Goal: Find contact information: Find contact information

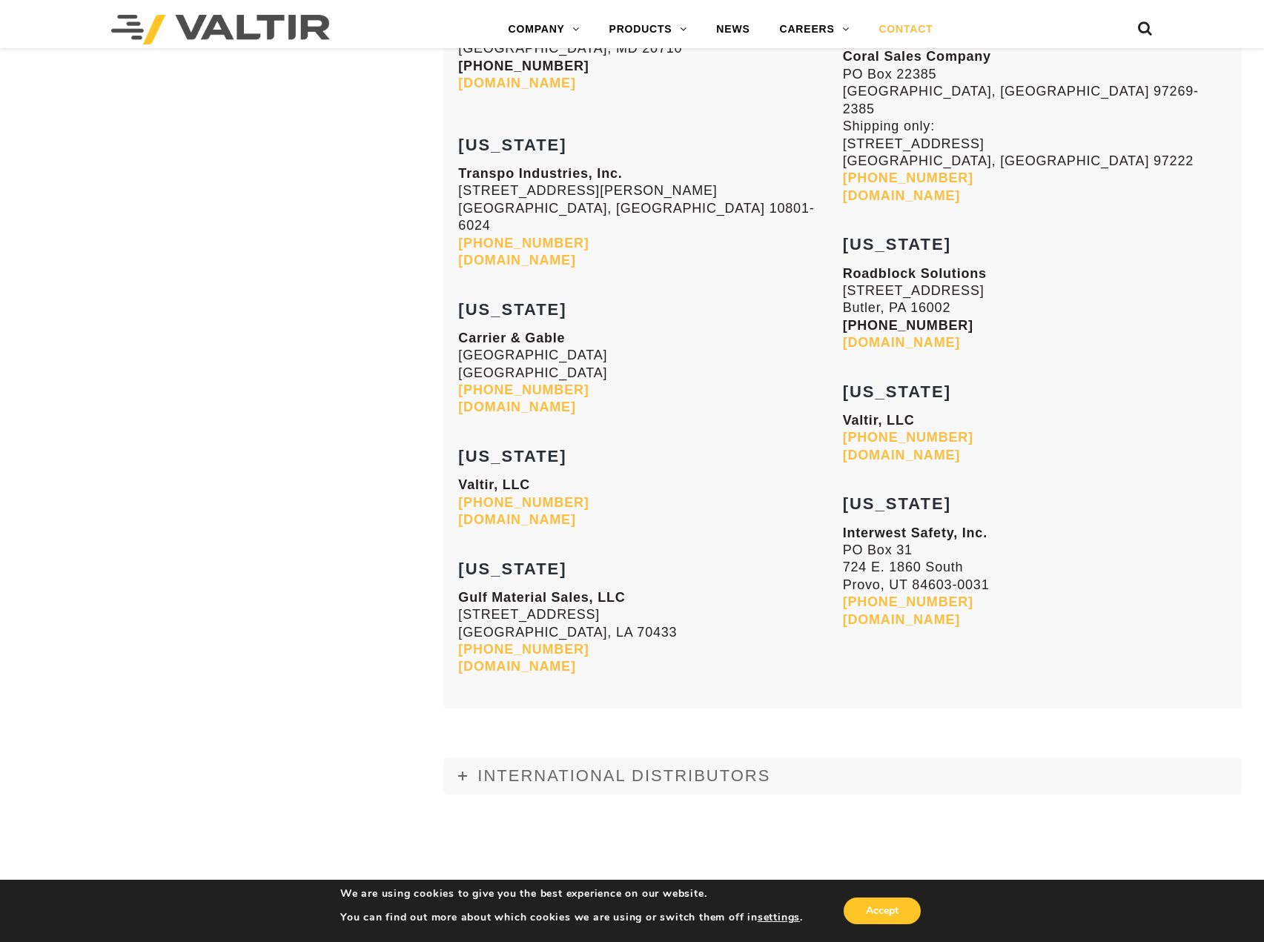
scroll to position [6227, 0]
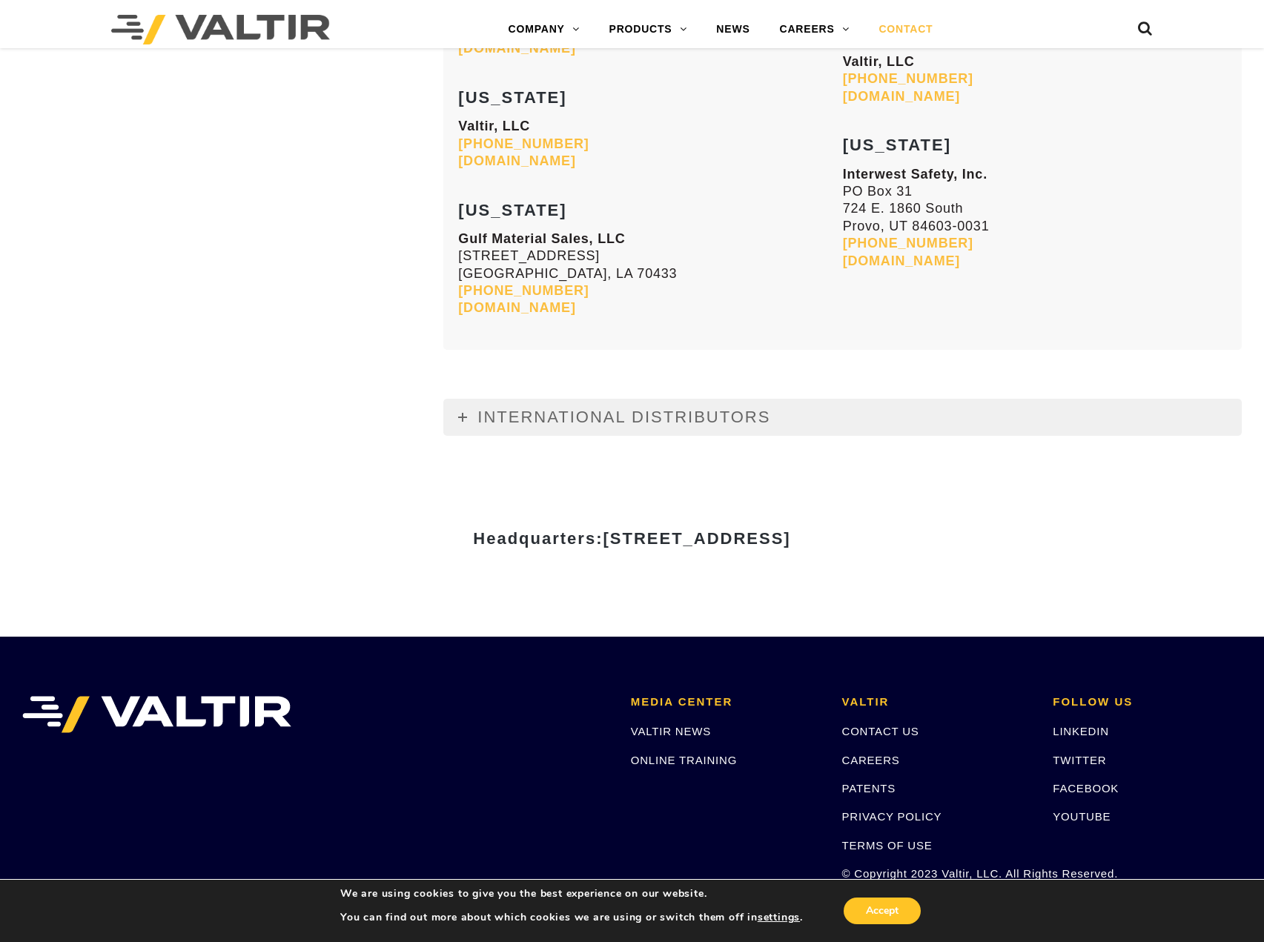
click at [482, 408] on span "INTERNATIONAL DISTRIBUTORS" at bounding box center [623, 417] width 293 height 19
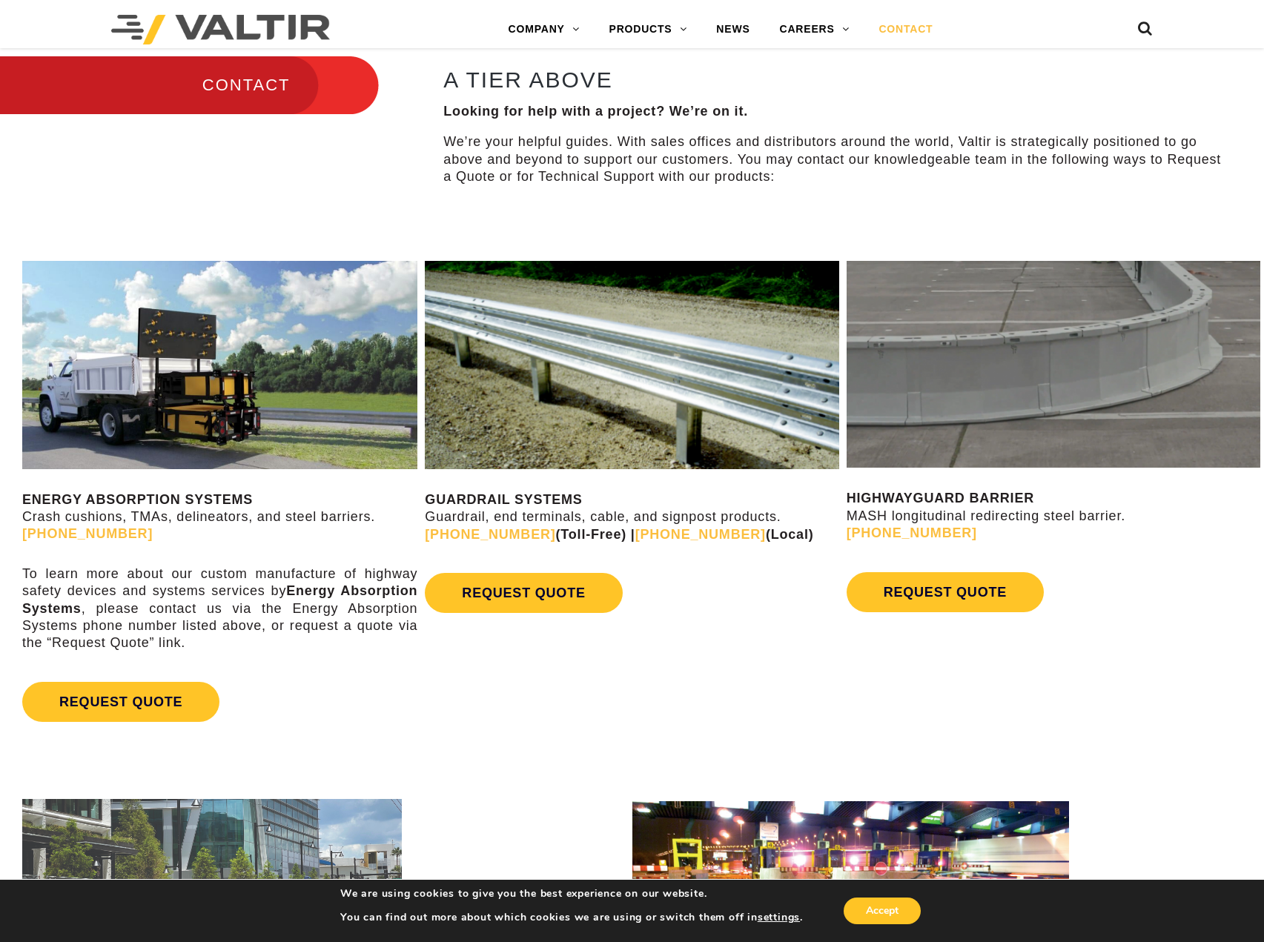
scroll to position [692, 0]
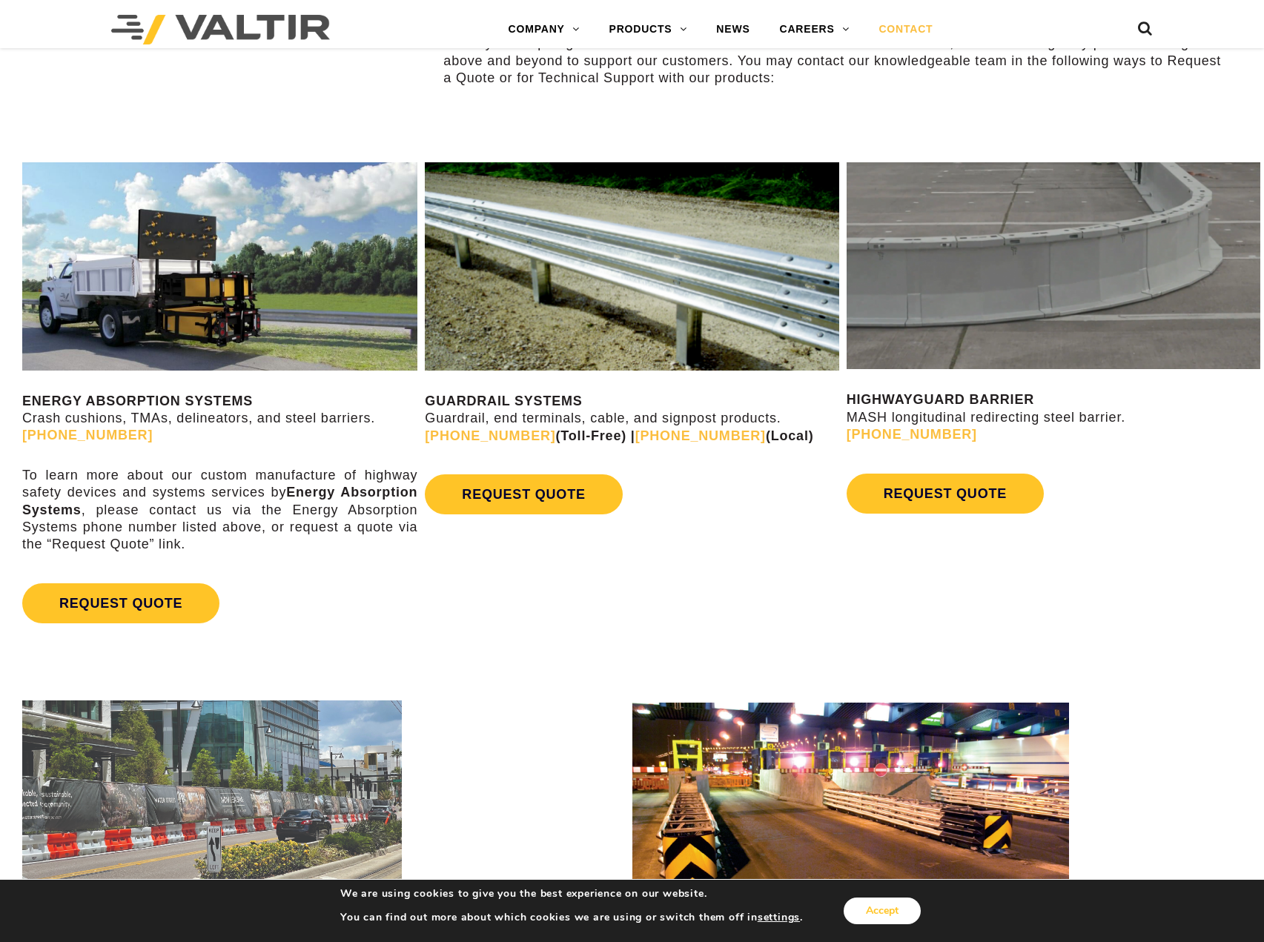
click at [854, 907] on button "Accept" at bounding box center [882, 911] width 77 height 27
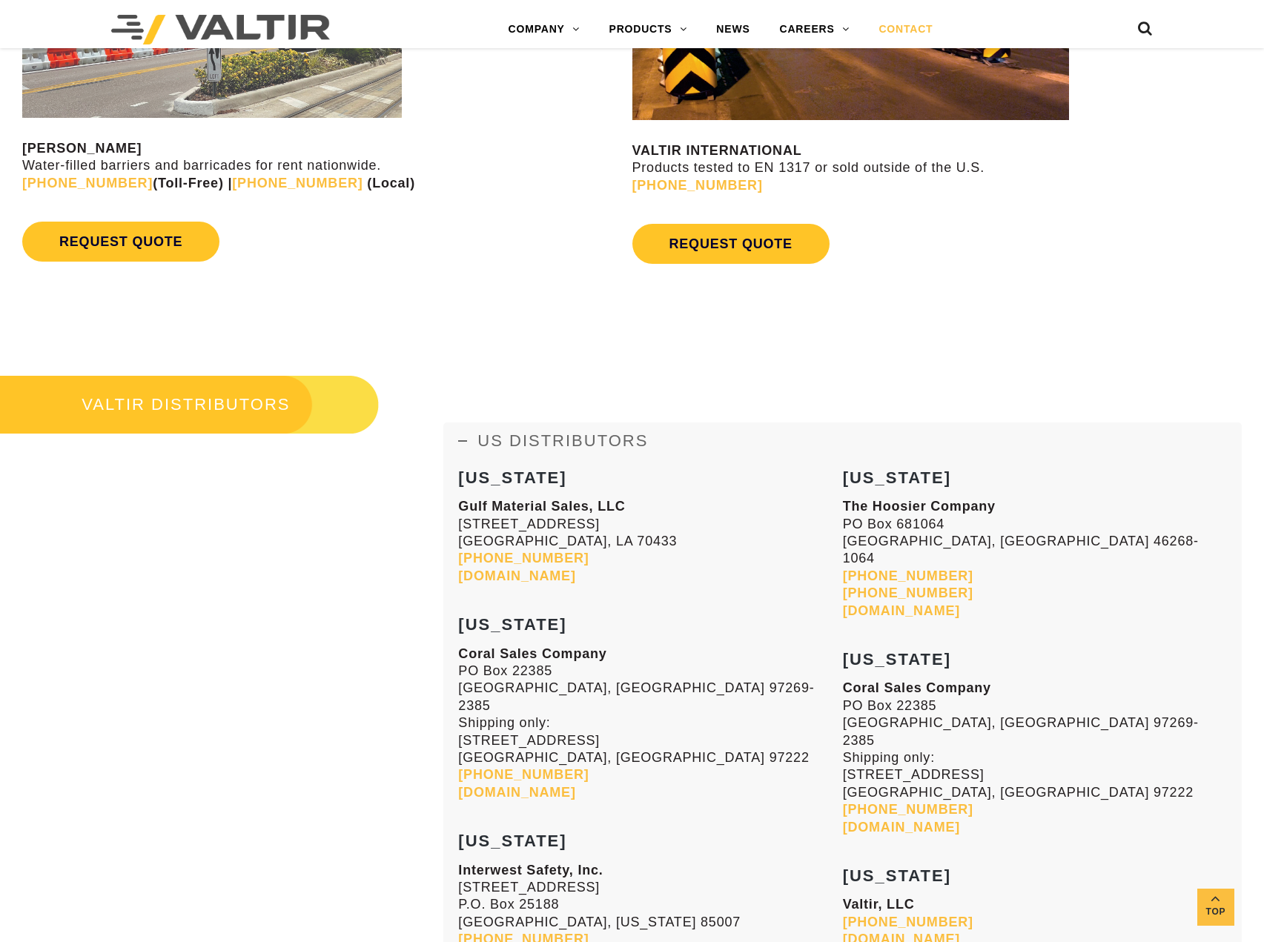
scroll to position [1581, 0]
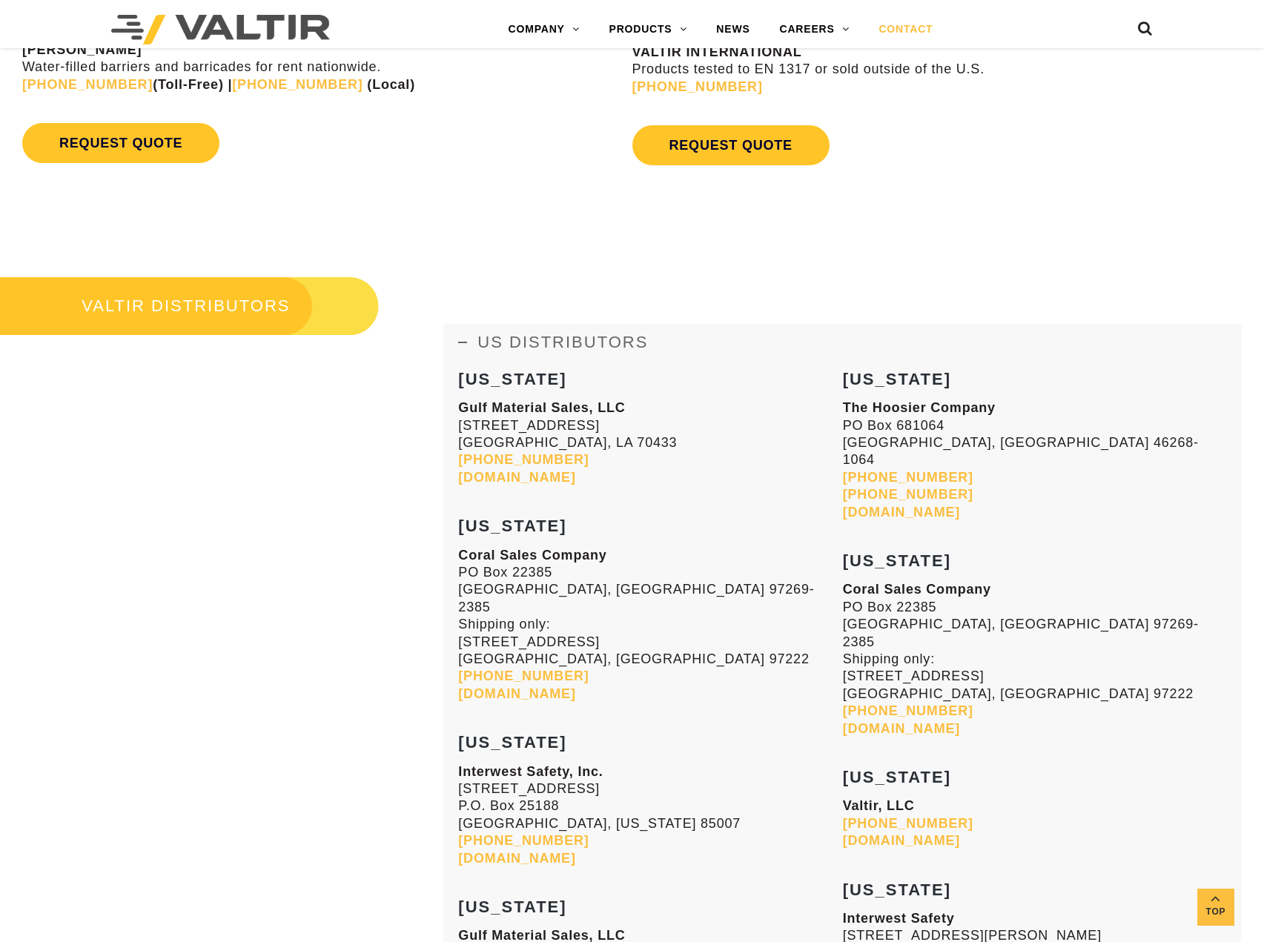
click at [643, 342] on span "US DISTRIBUTORS" at bounding box center [562, 342] width 171 height 19
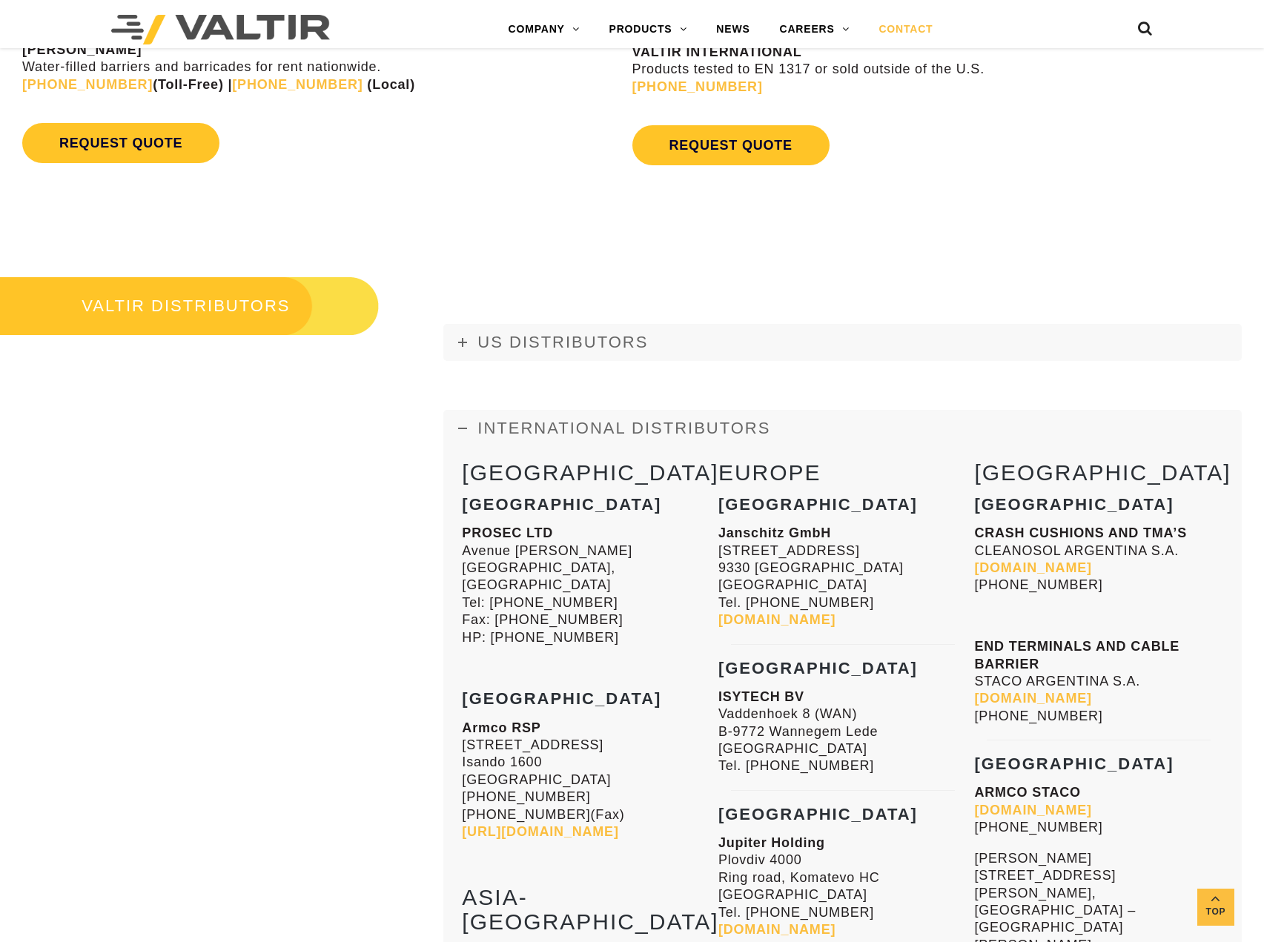
click at [536, 423] on span "INTERNATIONAL DISTRIBUTORS" at bounding box center [623, 428] width 293 height 19
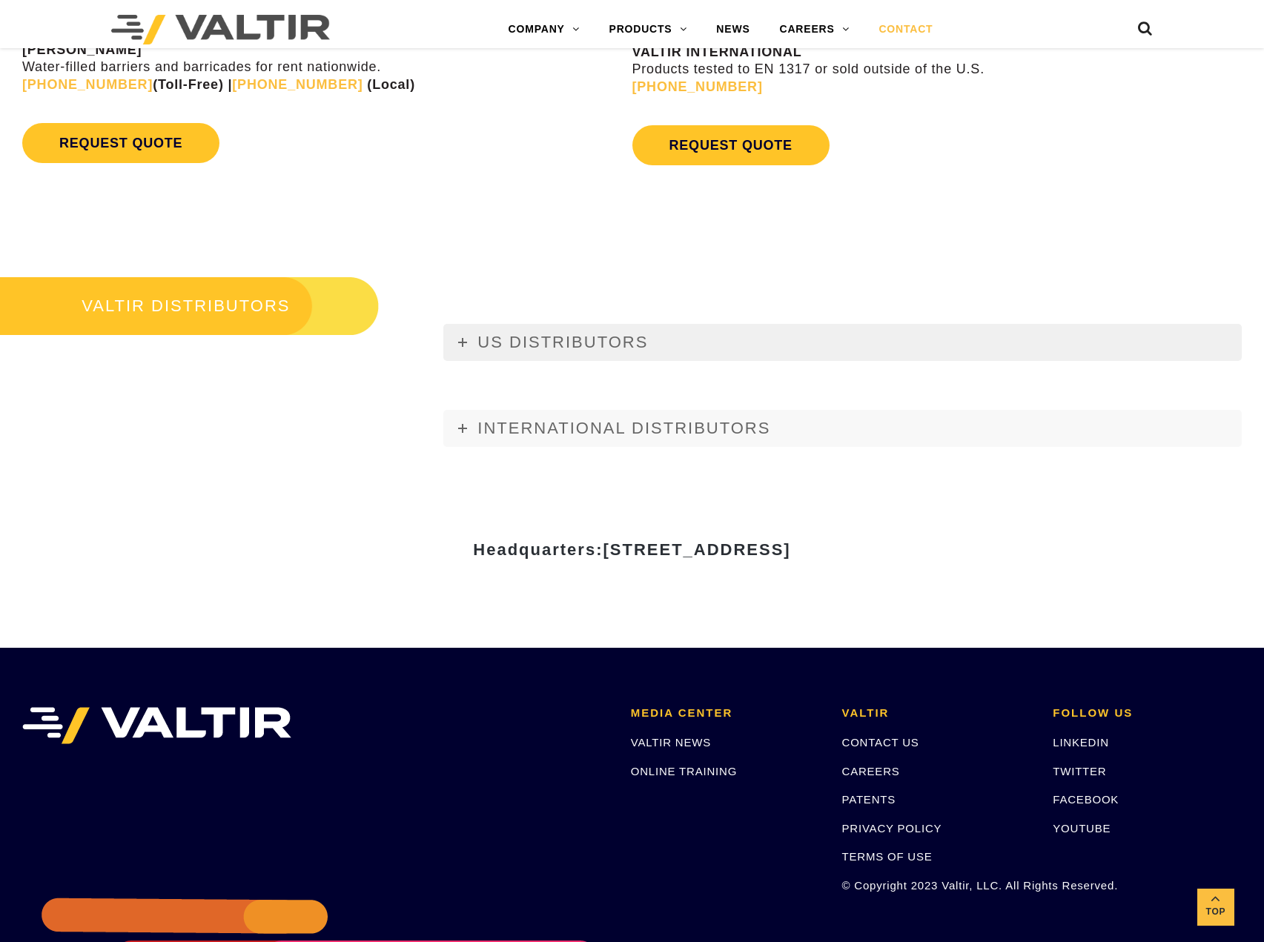
click at [563, 346] on span "US DISTRIBUTORS" at bounding box center [562, 342] width 171 height 19
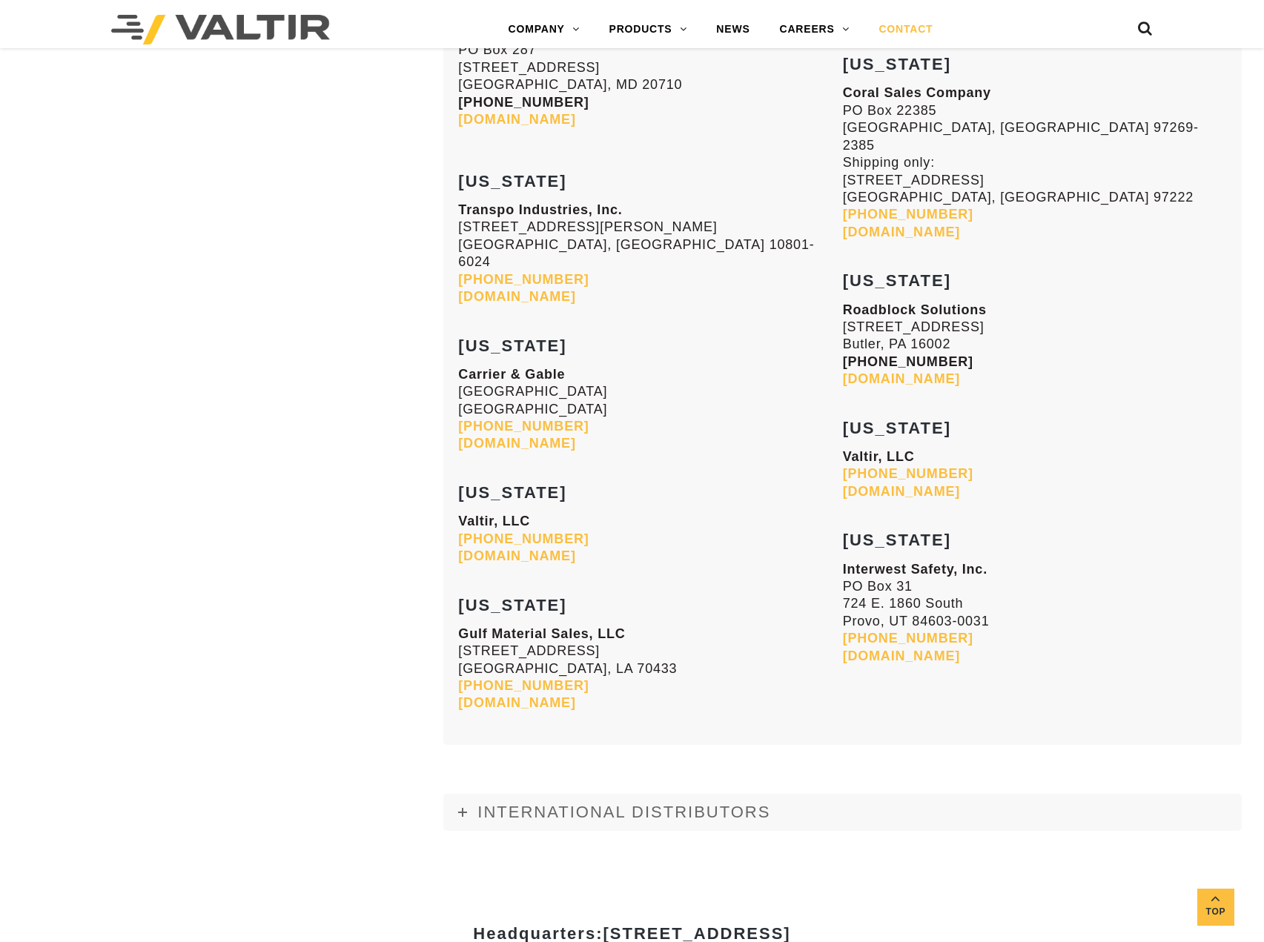
scroll to position [5931, 0]
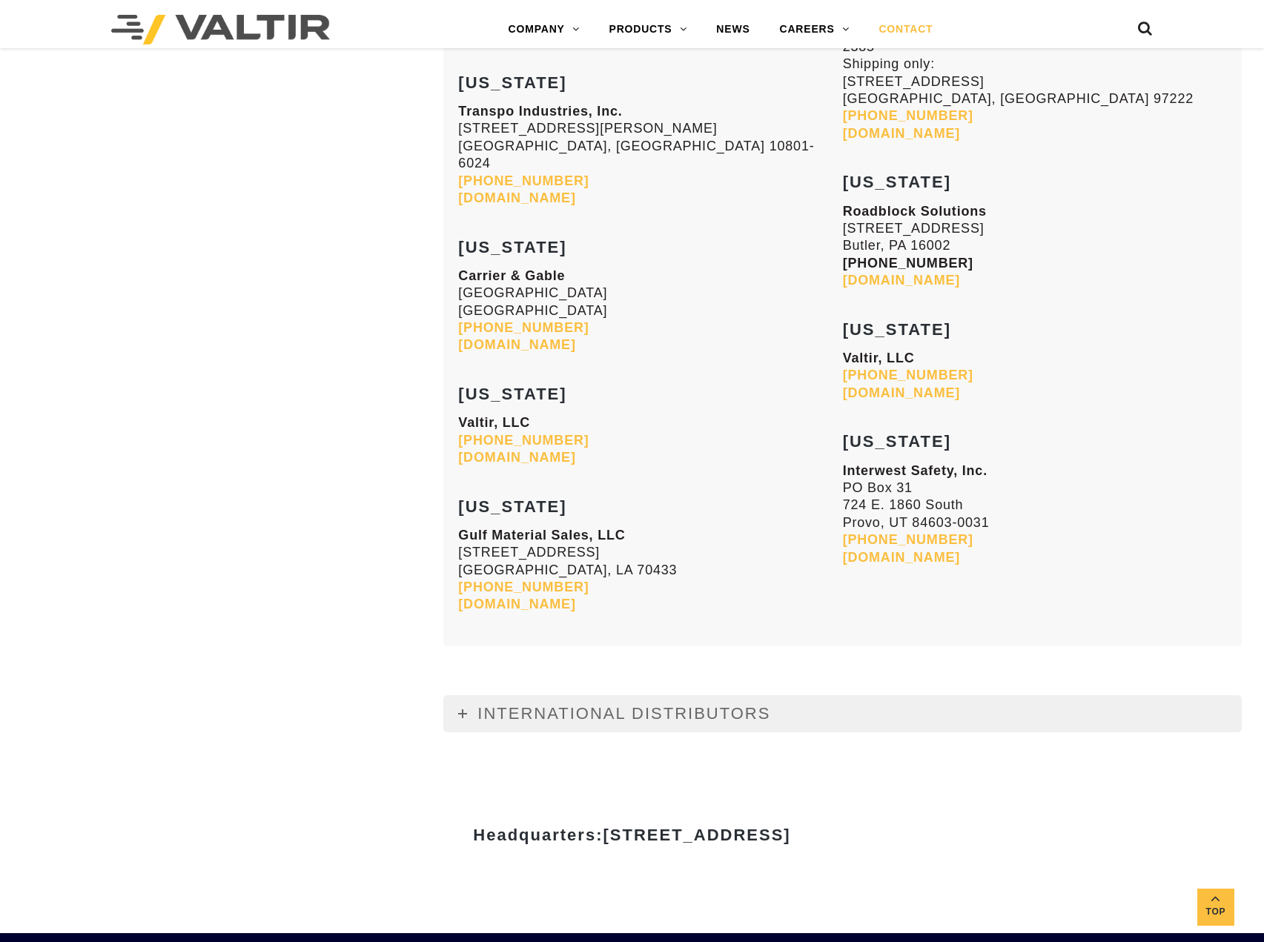
click at [463, 709] on icon at bounding box center [462, 713] width 9 height 9
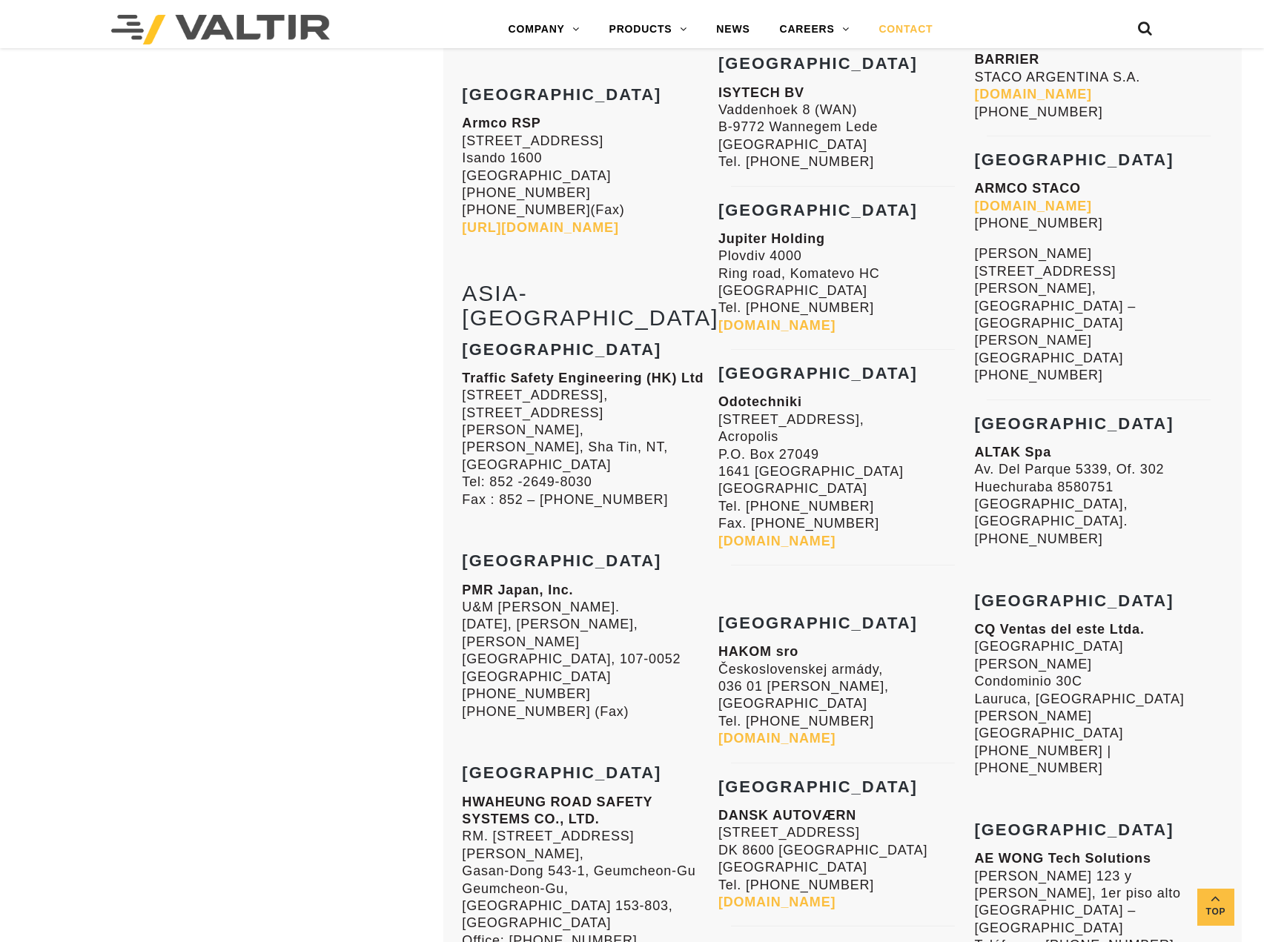
scroll to position [6919, 0]
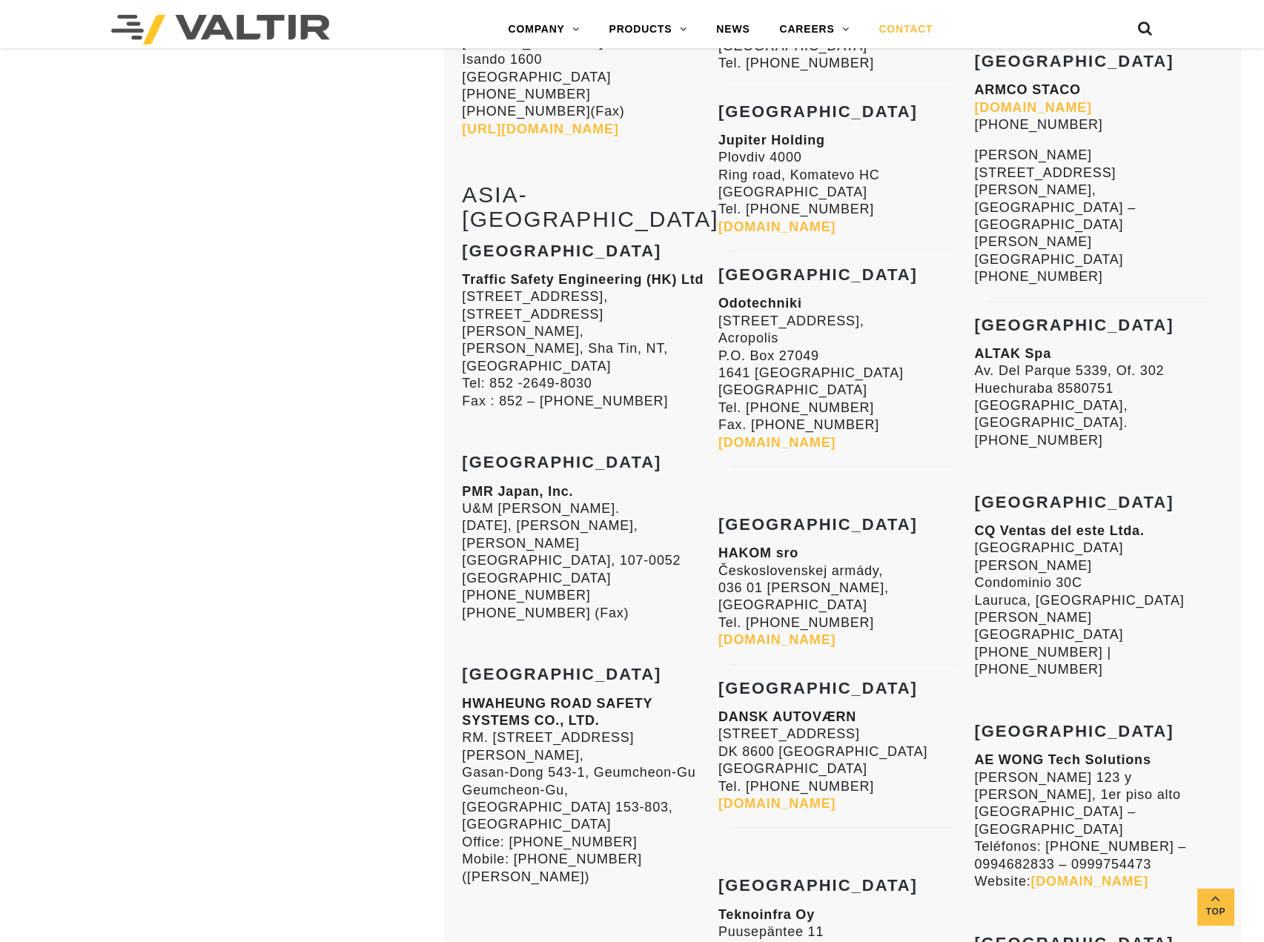
click at [955, 680] on h3 "[GEOGRAPHIC_DATA]" at bounding box center [842, 689] width 249 height 18
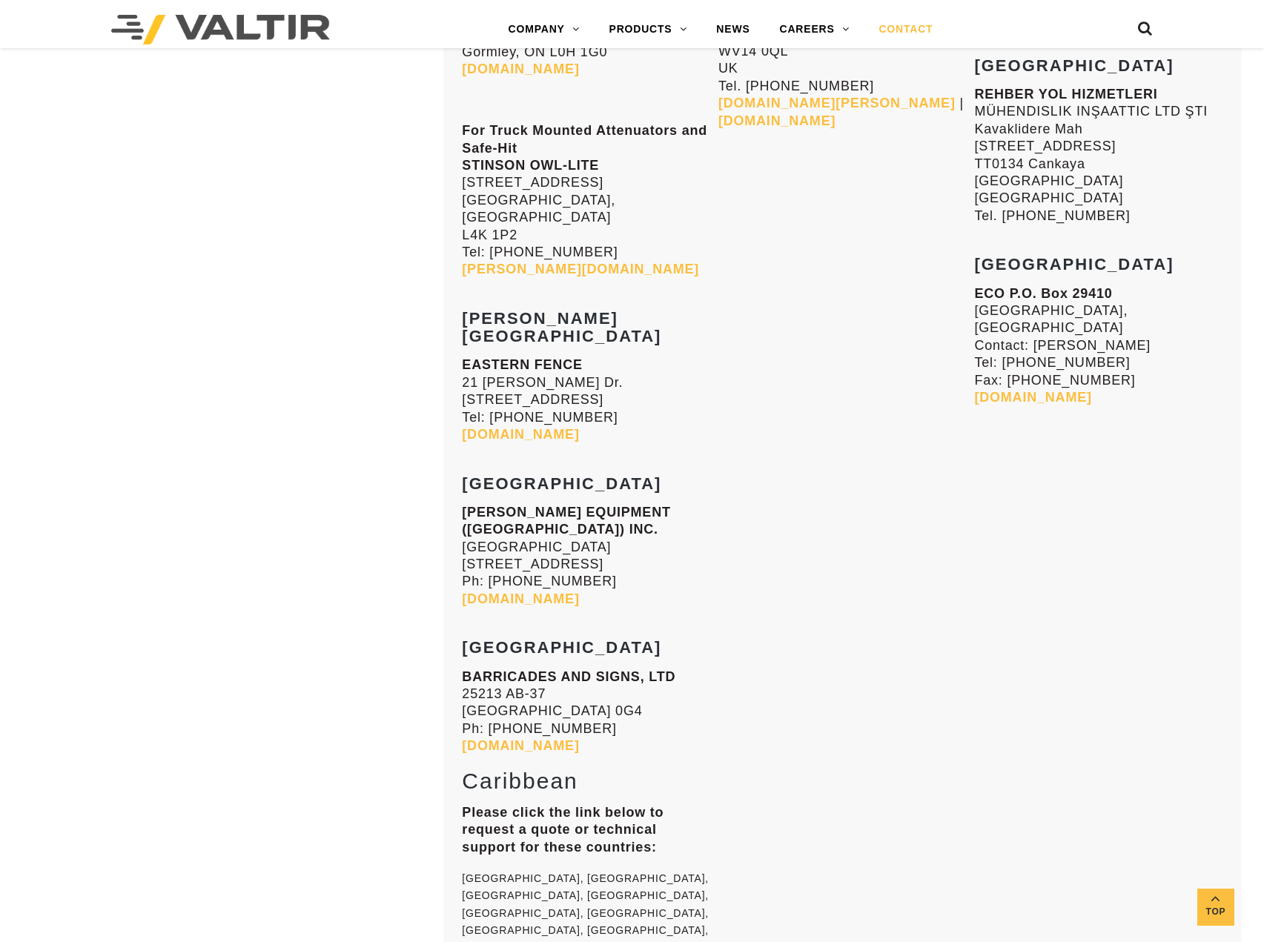
scroll to position [10873, 0]
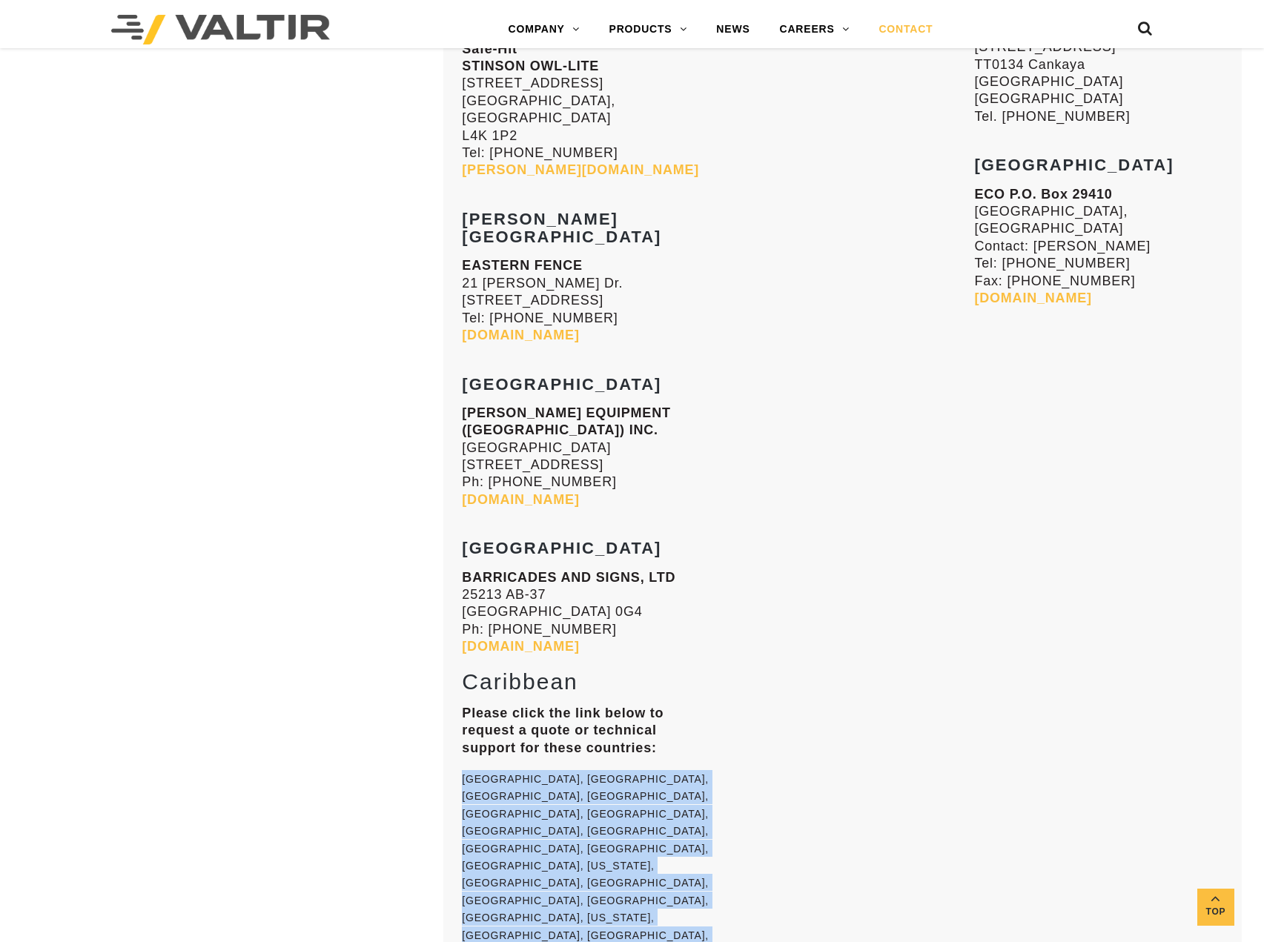
drag, startPoint x: 466, startPoint y: 456, endPoint x: 633, endPoint y: 600, distance: 221.3
click at [633, 773] on span "[GEOGRAPHIC_DATA], [GEOGRAPHIC_DATA], [GEOGRAPHIC_DATA], [GEOGRAPHIC_DATA], [GE…" at bounding box center [585, 909] width 247 height 272
copy span "[GEOGRAPHIC_DATA], [GEOGRAPHIC_DATA], [GEOGRAPHIC_DATA], [GEOGRAPHIC_DATA], [GE…"
click at [561, 770] on p "[GEOGRAPHIC_DATA], [GEOGRAPHIC_DATA], [GEOGRAPHIC_DATA], [GEOGRAPHIC_DATA], [GE…" at bounding box center [586, 945] width 249 height 350
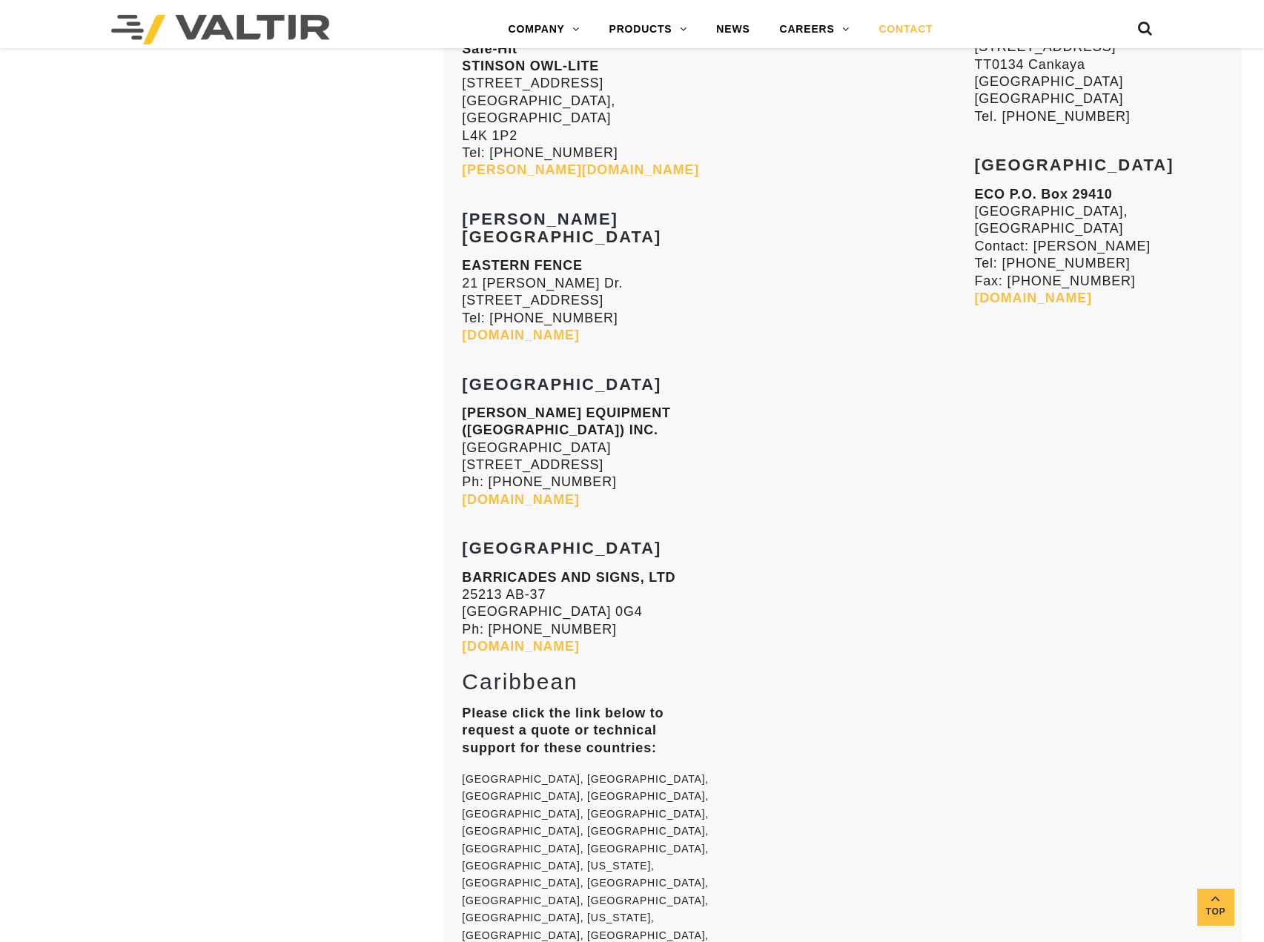
click at [578, 773] on span "[GEOGRAPHIC_DATA], [GEOGRAPHIC_DATA], [GEOGRAPHIC_DATA], [GEOGRAPHIC_DATA], [GE…" at bounding box center [585, 909] width 247 height 272
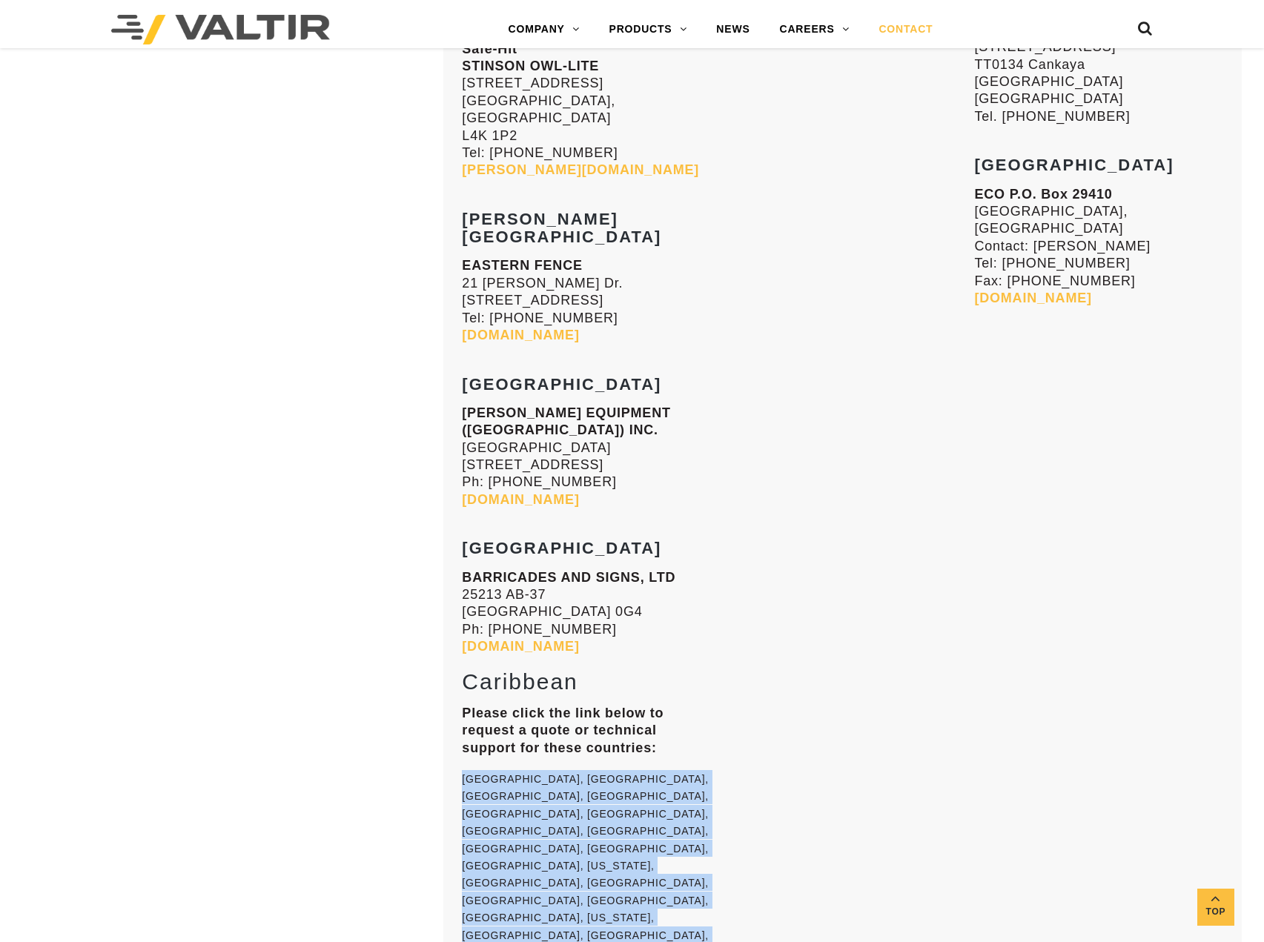
drag, startPoint x: 460, startPoint y: 456, endPoint x: 643, endPoint y: 600, distance: 232.8
copy span "[GEOGRAPHIC_DATA], [GEOGRAPHIC_DATA], [GEOGRAPHIC_DATA], [GEOGRAPHIC_DATA], [GE…"
